Goal: Task Accomplishment & Management: Use online tool/utility

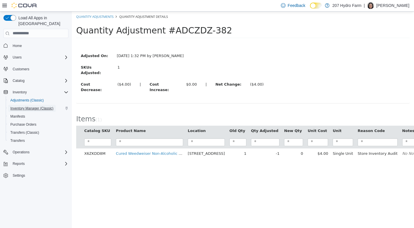
click at [28, 106] on span "Inventory Manager (Classic)" at bounding box center [31, 108] width 43 height 5
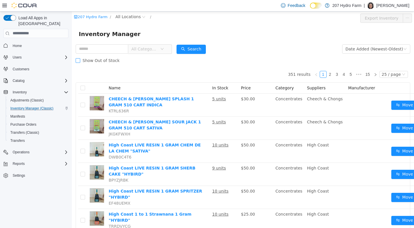
click at [80, 58] on span at bounding box center [78, 60] width 5 height 5
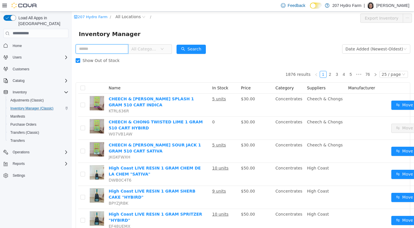
click at [94, 46] on input "text" at bounding box center [102, 48] width 53 height 9
type input "**********"
click at [160, 50] on span "All Categories" at bounding box center [146, 48] width 29 height 9
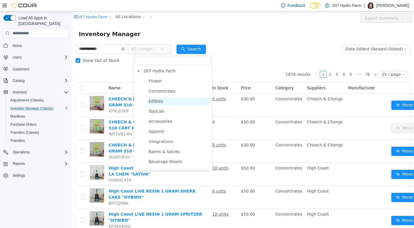
click at [158, 102] on span "Edibles" at bounding box center [156, 100] width 14 height 5
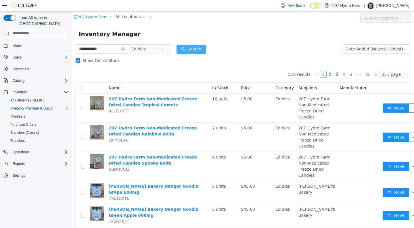
click at [199, 50] on button "Search" at bounding box center [191, 48] width 29 height 9
